Goal: Transaction & Acquisition: Purchase product/service

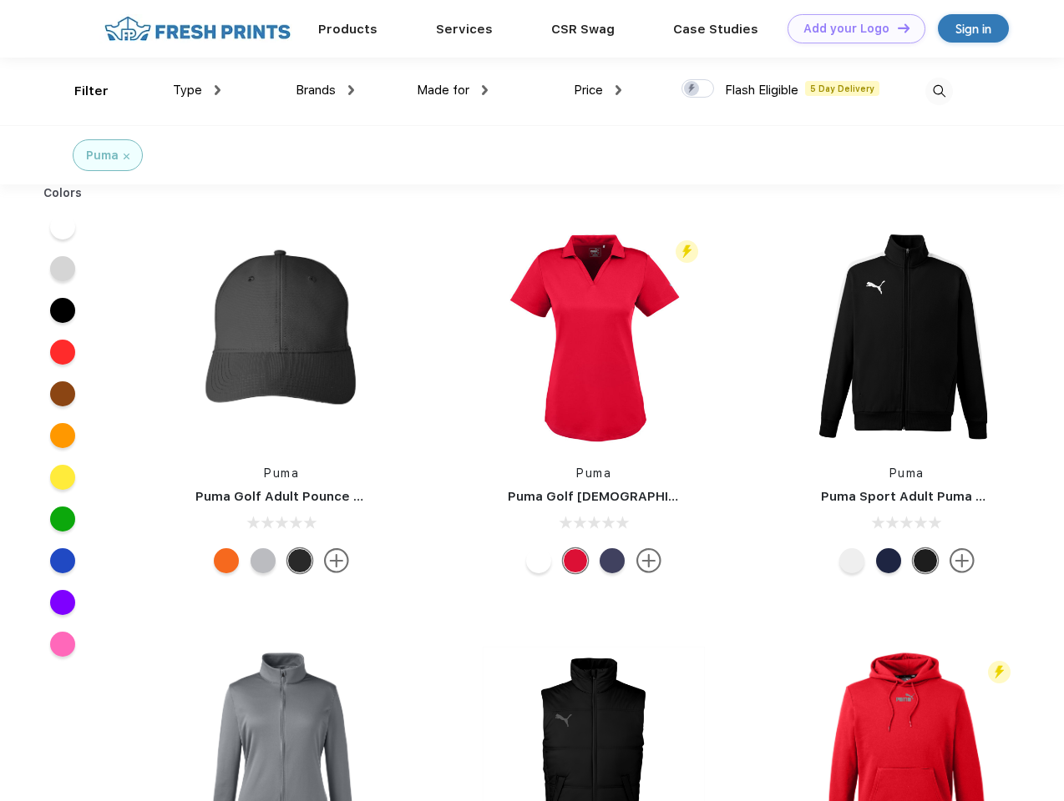
click at [850, 28] on link "Add your Logo Design Tool" at bounding box center [856, 28] width 138 height 29
click at [0, 0] on div "Design Tool" at bounding box center [0, 0] width 0 height 0
click at [896, 28] on link "Add your Logo Design Tool" at bounding box center [856, 28] width 138 height 29
click at [80, 91] on div "Filter" at bounding box center [91, 91] width 34 height 19
click at [197, 90] on span "Type" at bounding box center [187, 90] width 29 height 15
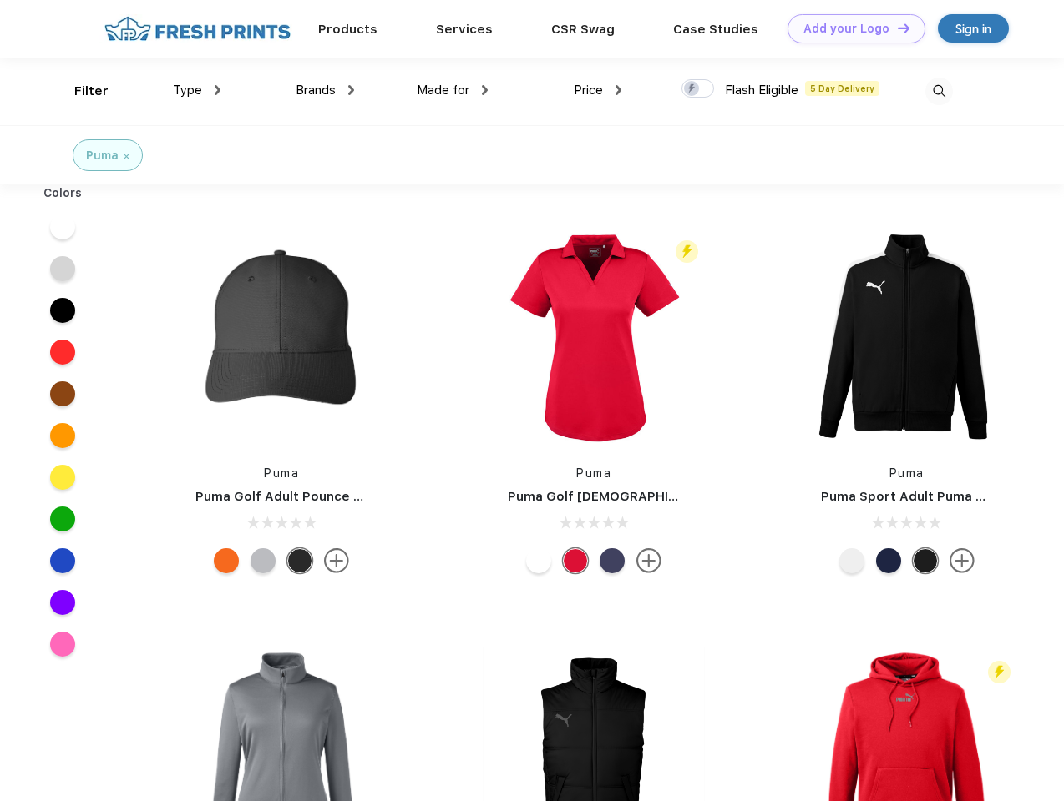
click at [325, 90] on span "Brands" at bounding box center [316, 90] width 40 height 15
click at [452, 90] on span "Made for" at bounding box center [443, 90] width 53 height 15
click at [598, 90] on span "Price" at bounding box center [588, 90] width 29 height 15
click at [698, 89] on div at bounding box center [697, 88] width 33 height 18
click at [692, 89] on input "checkbox" at bounding box center [686, 83] width 11 height 11
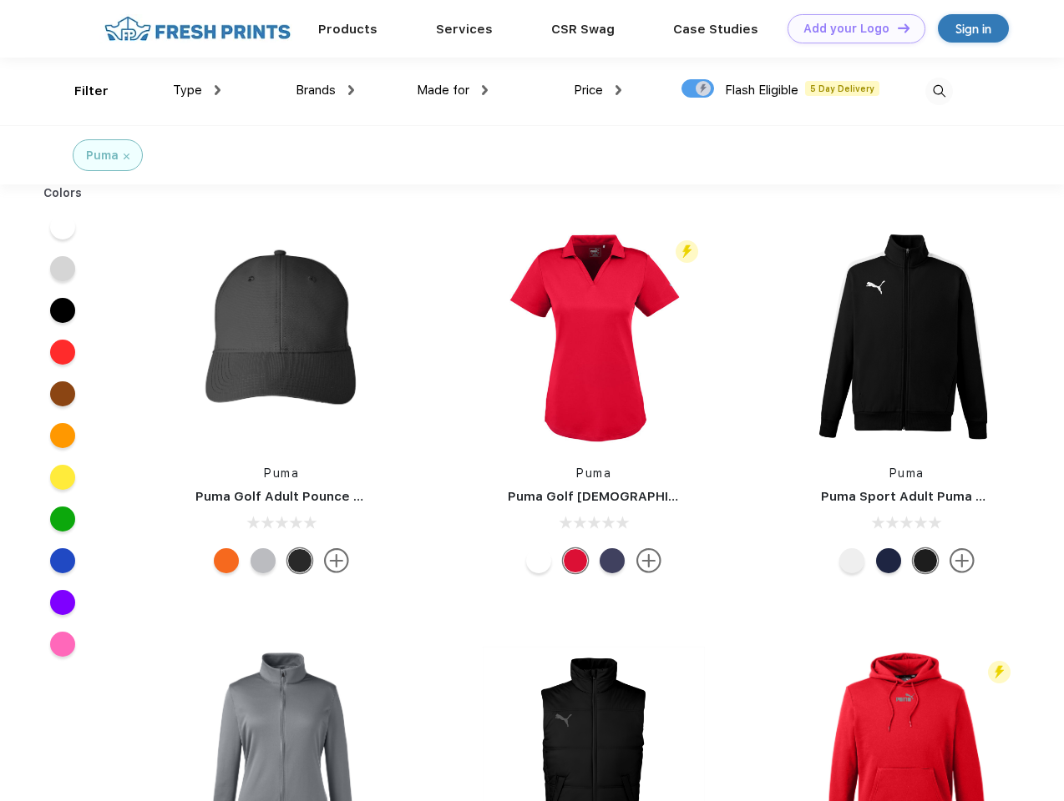
click at [938, 91] on img at bounding box center [939, 92] width 28 height 28
